Goal: Complete application form: Complete application form

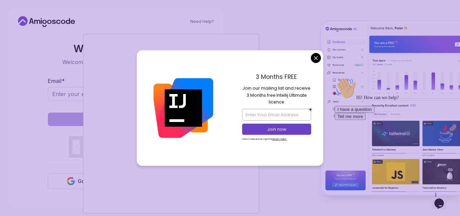
click at [314, 57] on body "Need Help? Welcome Back 👋 Welcome back! Please enter your details. Email * Sign…" at bounding box center [230, 108] width 460 height 216
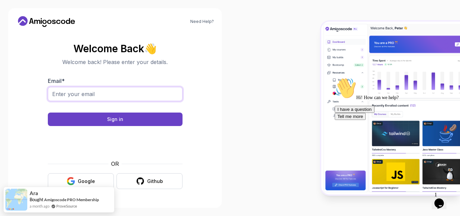
click at [112, 88] on input "Email *" at bounding box center [115, 94] width 135 height 14
click at [67, 175] on button "Google" at bounding box center [81, 181] width 66 height 16
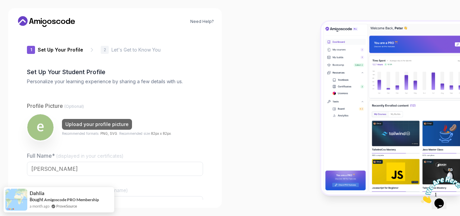
type input "boldjaguare666a"
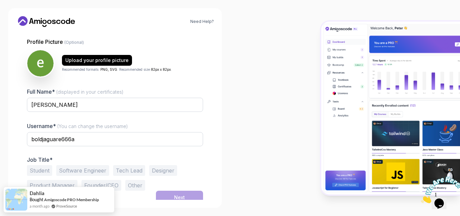
scroll to position [65, 0]
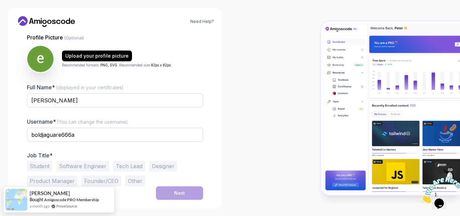
click at [74, 168] on button "Software Engineer" at bounding box center [82, 165] width 53 height 11
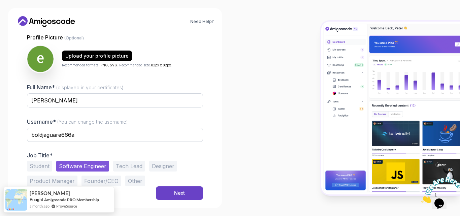
click at [45, 167] on button "Student" at bounding box center [39, 165] width 25 height 11
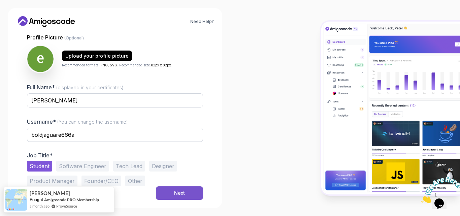
click at [169, 194] on button "Next" at bounding box center [179, 192] width 47 height 13
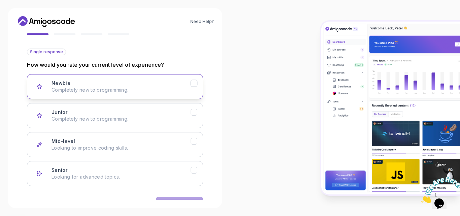
click at [157, 86] on div "Newbie Completely new to programming." at bounding box center [120, 86] width 139 height 13
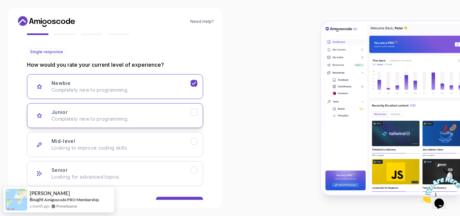
click at [151, 121] on p "Completely new to programming." at bounding box center [120, 118] width 139 height 7
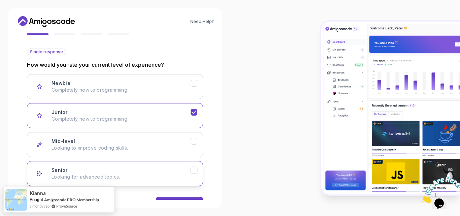
scroll to position [86, 0]
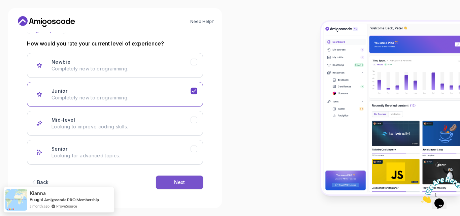
click at [161, 180] on button "Next" at bounding box center [179, 181] width 47 height 13
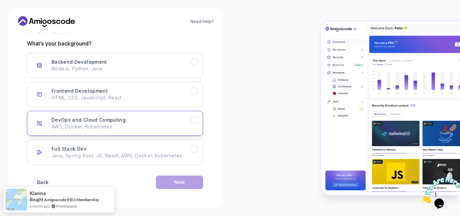
click at [144, 119] on div "DevOps and Cloud Computing AWS, Docker, Kubernetes" at bounding box center [120, 122] width 139 height 13
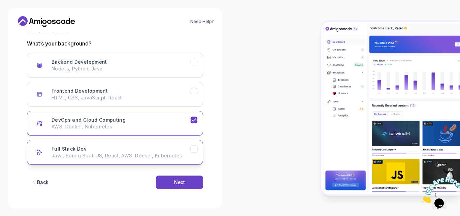
click at [139, 150] on div "Full Stack Dev Java, Spring Boot, JS, React, AWS, Docker, Kubernetes" at bounding box center [120, 151] width 139 height 13
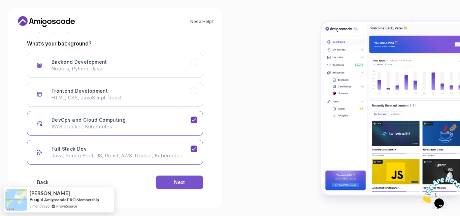
click at [181, 185] on div "Next" at bounding box center [179, 182] width 11 height 7
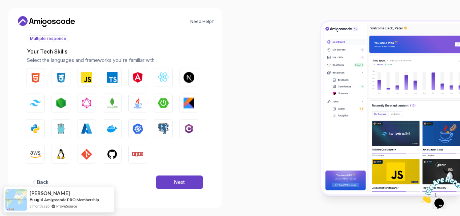
scroll to position [78, 0]
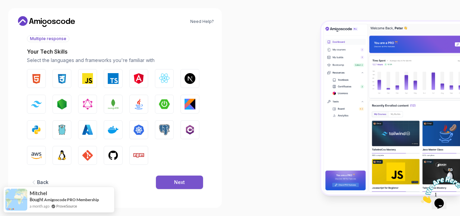
click at [188, 179] on button "Next" at bounding box center [179, 181] width 47 height 13
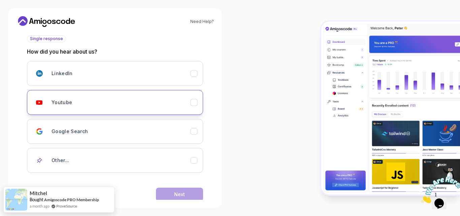
click at [157, 101] on div "Youtube" at bounding box center [120, 102] width 139 height 13
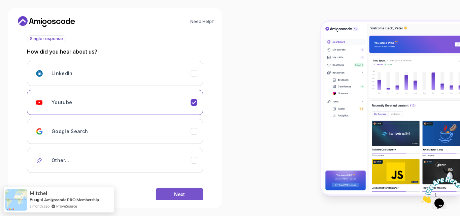
click at [168, 191] on button "Next" at bounding box center [179, 193] width 47 height 13
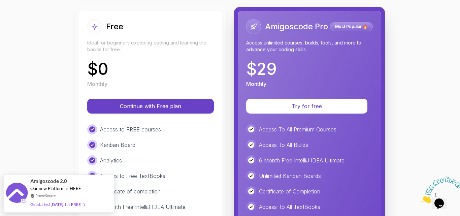
scroll to position [87, 0]
